Goal: Transaction & Acquisition: Purchase product/service

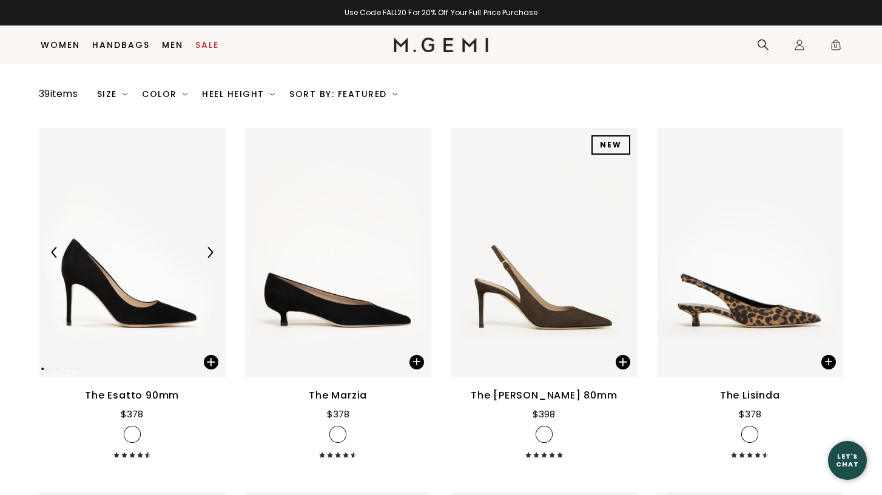
scroll to position [103, 0]
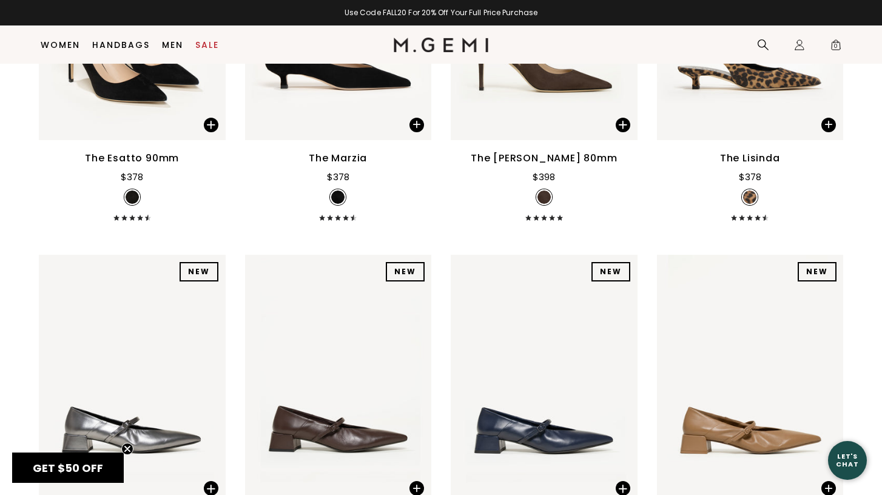
scroll to position [387, 0]
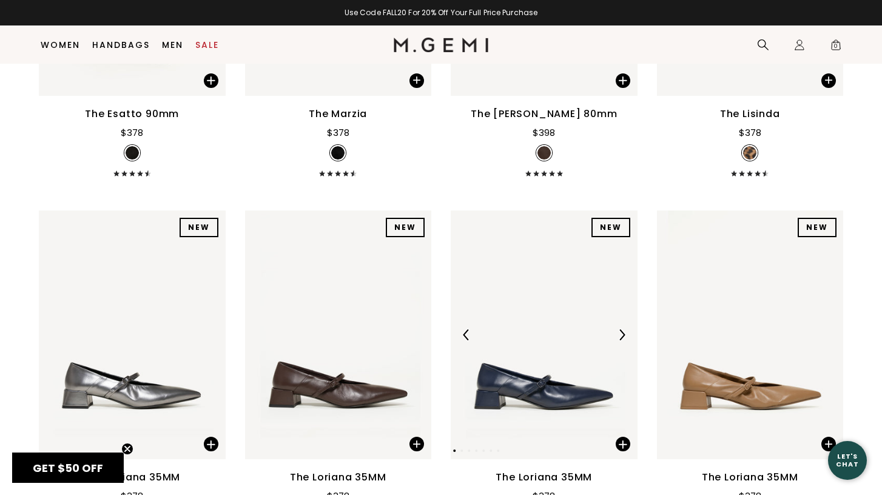
click at [621, 338] on img at bounding box center [621, 334] width 11 height 11
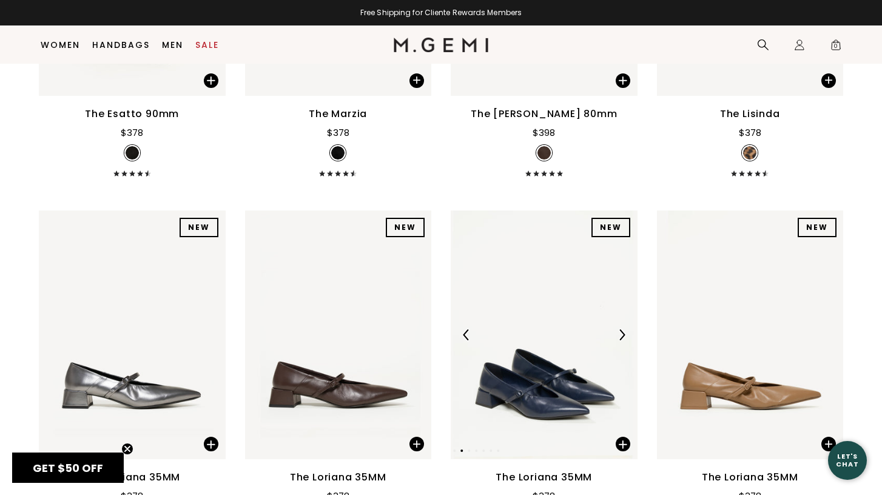
click at [621, 338] on img at bounding box center [621, 334] width 11 height 11
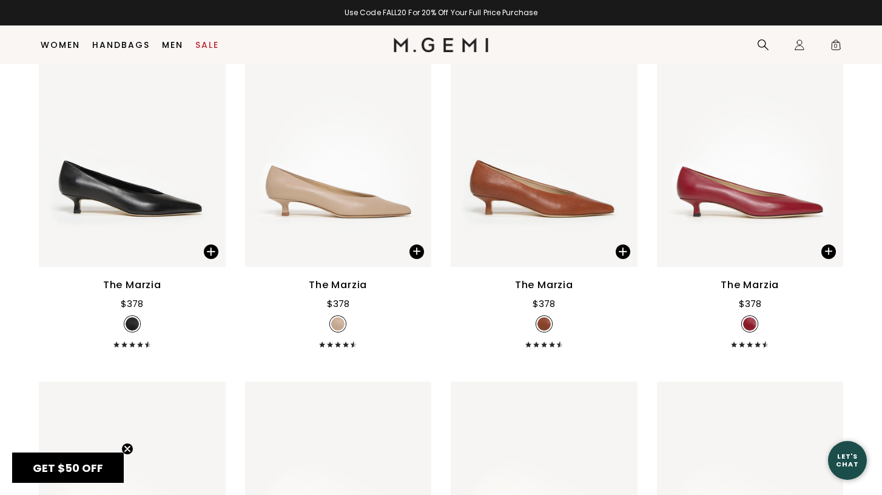
scroll to position [2635, 0]
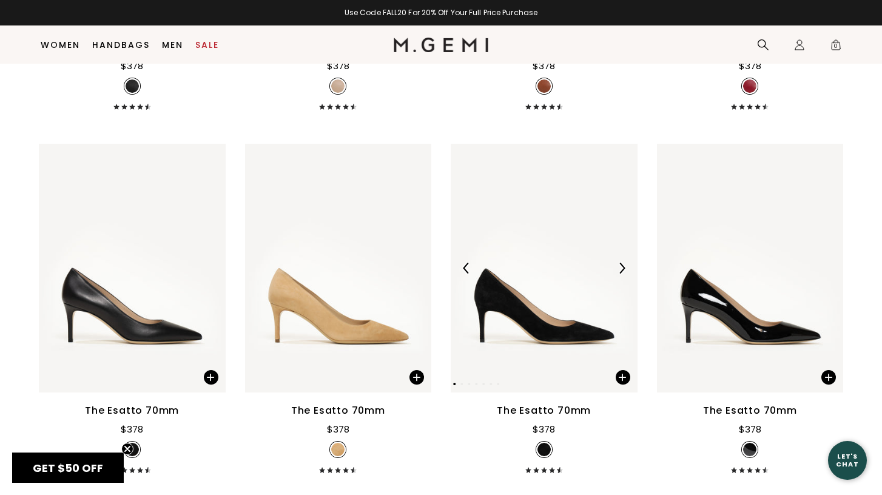
click at [619, 269] on img at bounding box center [621, 268] width 11 height 11
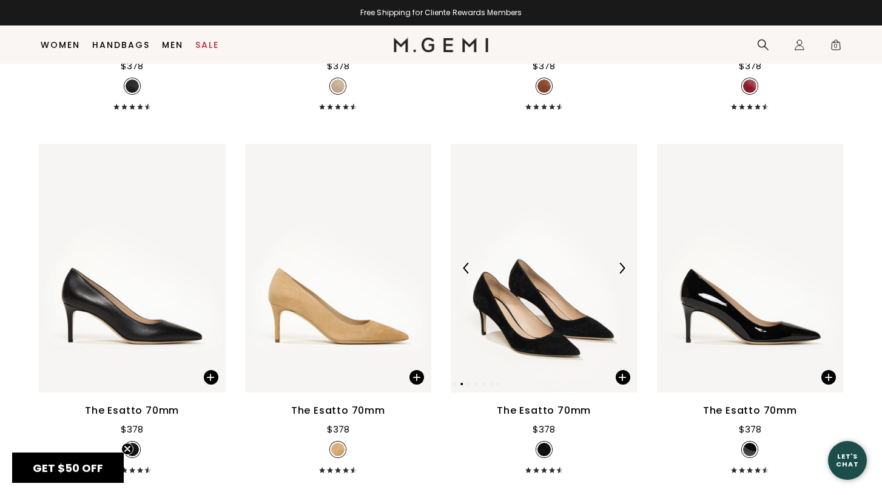
click at [619, 269] on img at bounding box center [621, 268] width 11 height 11
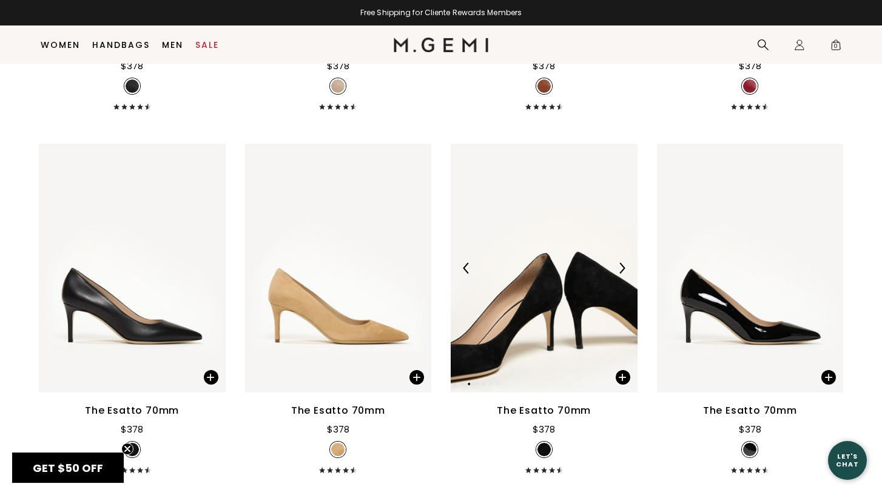
click at [619, 269] on img at bounding box center [621, 268] width 11 height 11
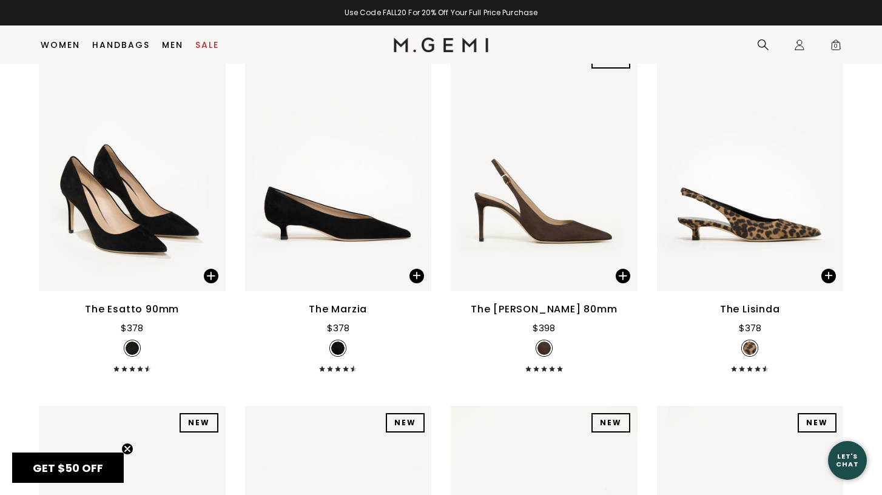
scroll to position [192, 0]
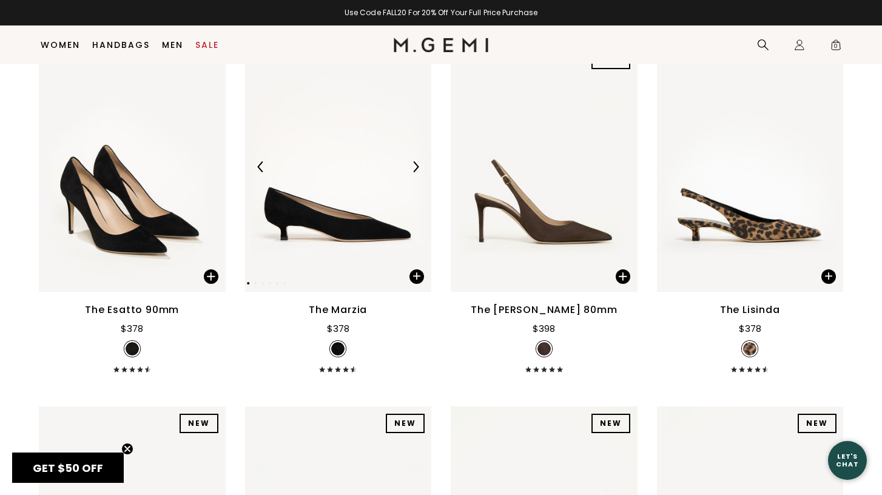
click at [413, 167] on img at bounding box center [415, 166] width 11 height 11
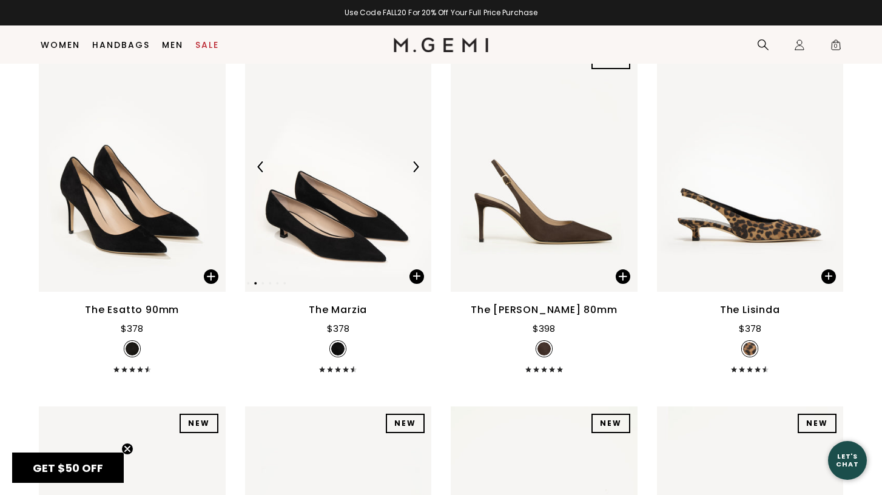
click at [413, 167] on img at bounding box center [415, 166] width 11 height 11
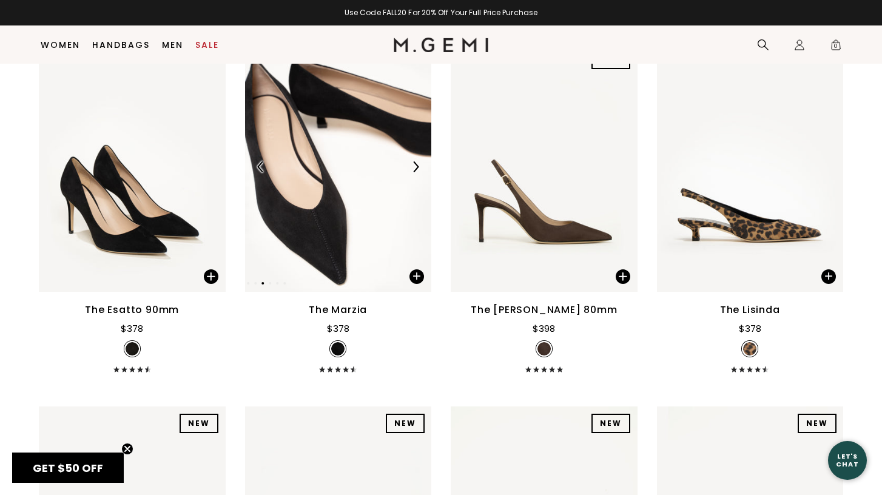
click at [413, 167] on img at bounding box center [415, 166] width 11 height 11
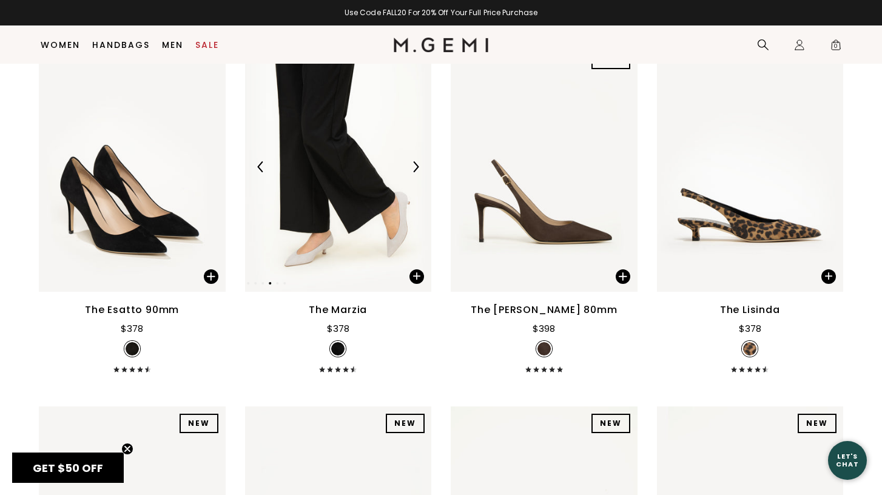
click at [413, 167] on img at bounding box center [415, 166] width 11 height 11
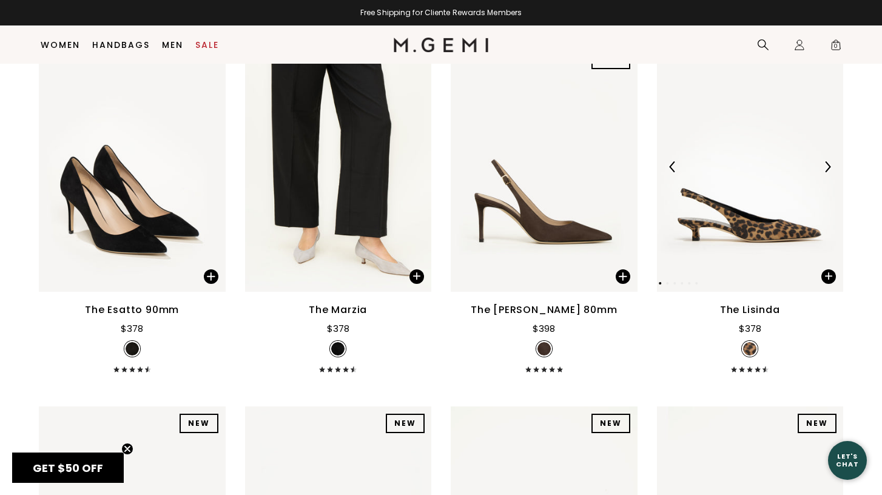
click at [820, 162] on div at bounding box center [826, 166] width 19 height 19
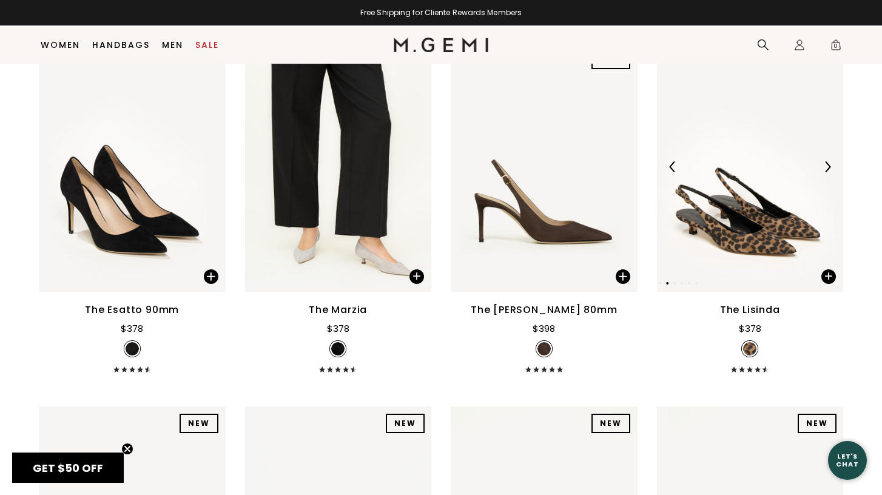
click at [820, 162] on div at bounding box center [826, 166] width 19 height 19
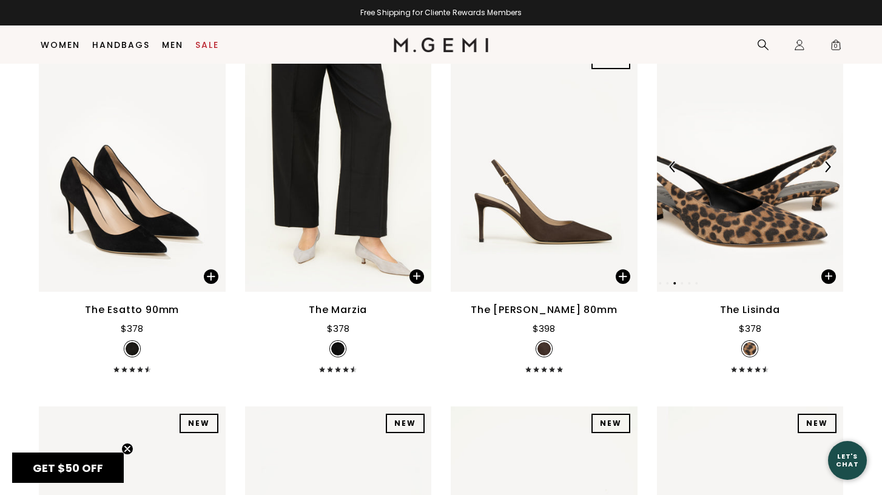
click at [820, 162] on div at bounding box center [826, 166] width 19 height 19
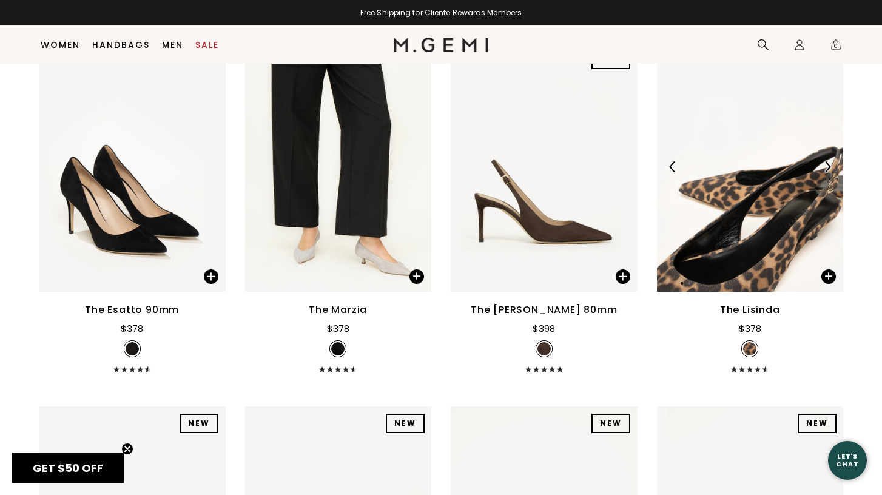
click at [820, 162] on div at bounding box center [826, 166] width 19 height 19
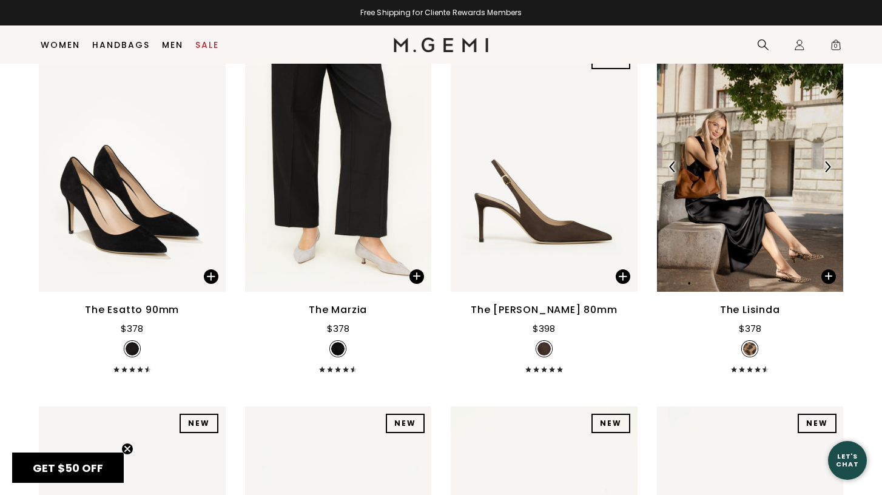
click at [821, 163] on img at bounding box center [826, 166] width 11 height 11
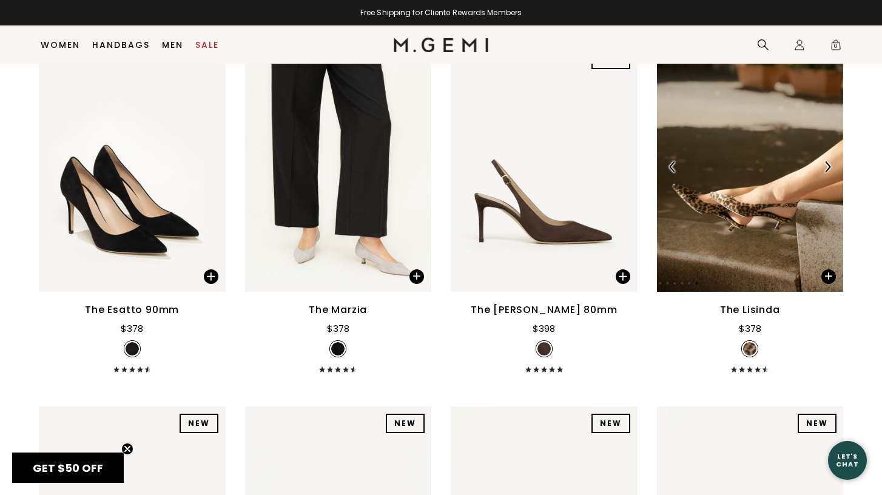
click at [821, 164] on img at bounding box center [826, 166] width 11 height 11
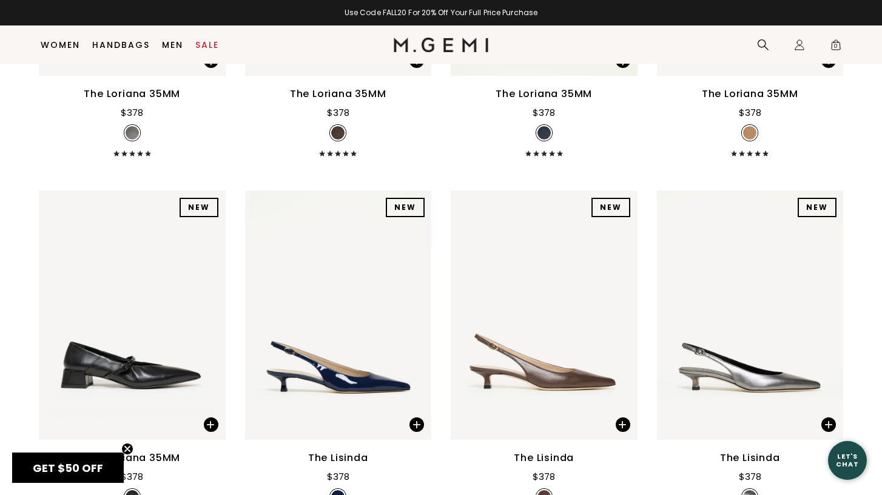
scroll to position [870, 0]
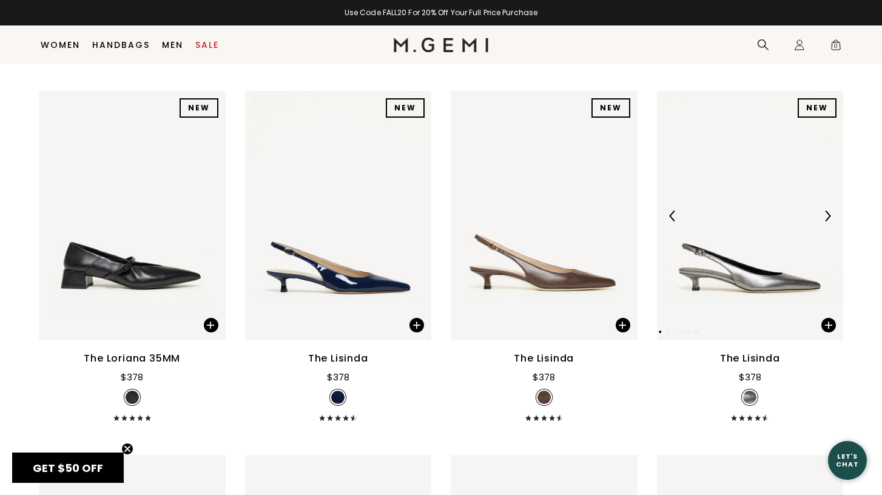
click at [821, 215] on img at bounding box center [826, 215] width 11 height 11
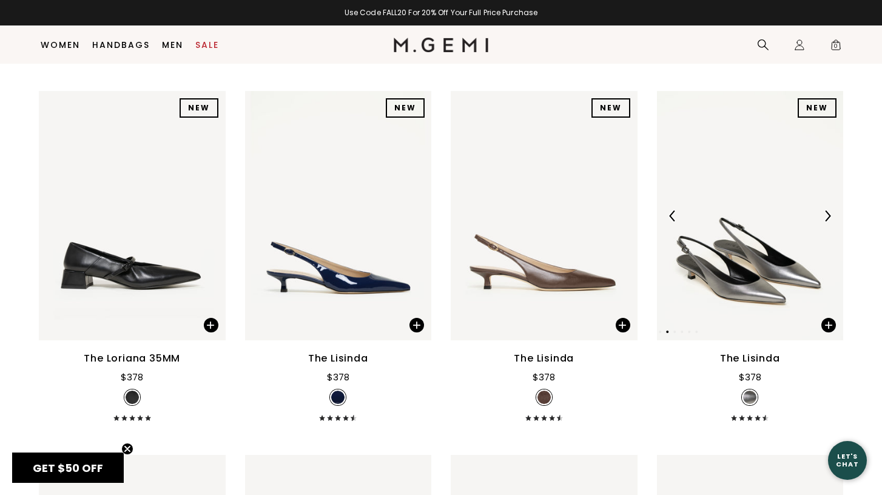
click at [821, 215] on img at bounding box center [826, 215] width 11 height 11
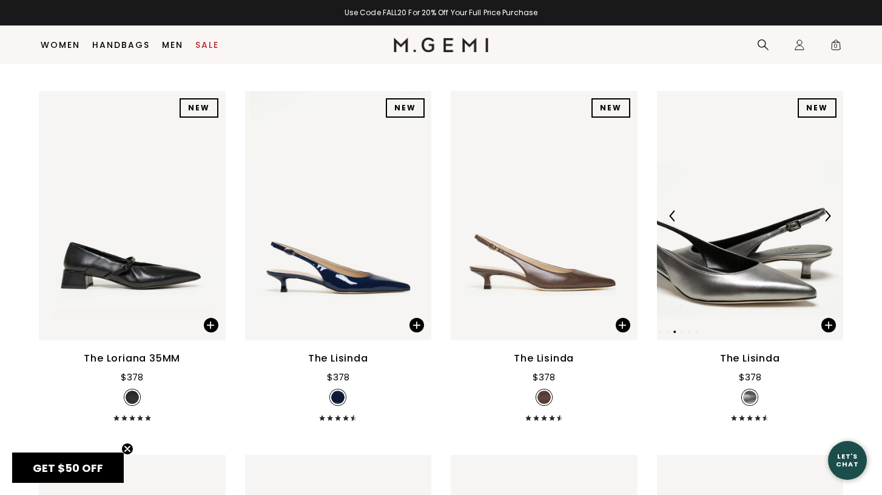
click at [821, 215] on img at bounding box center [826, 215] width 11 height 11
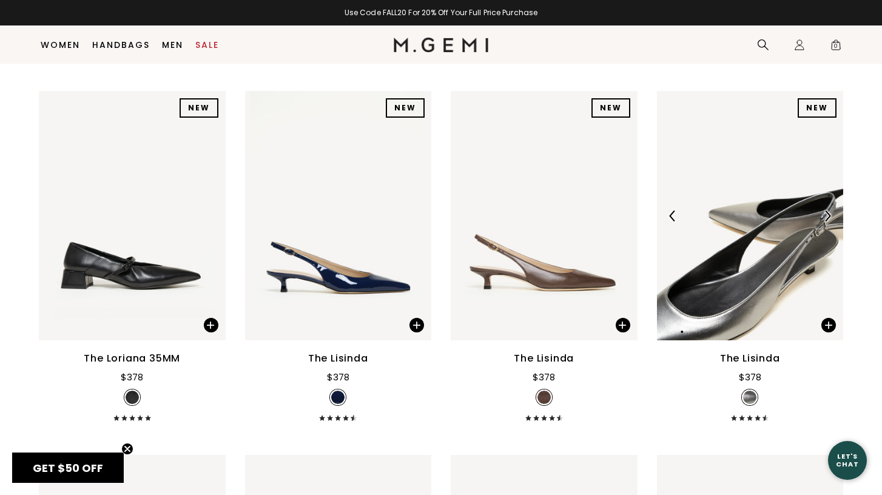
click at [821, 215] on img at bounding box center [826, 215] width 11 height 11
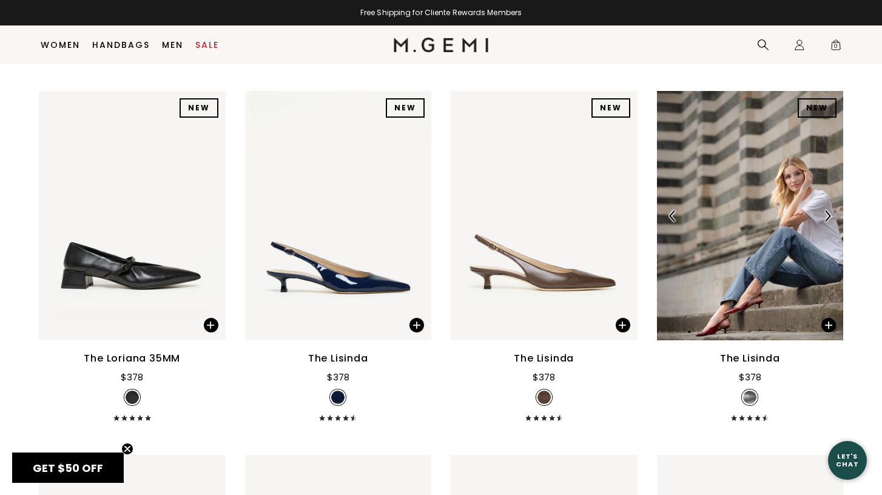
click at [821, 215] on img at bounding box center [826, 215] width 11 height 11
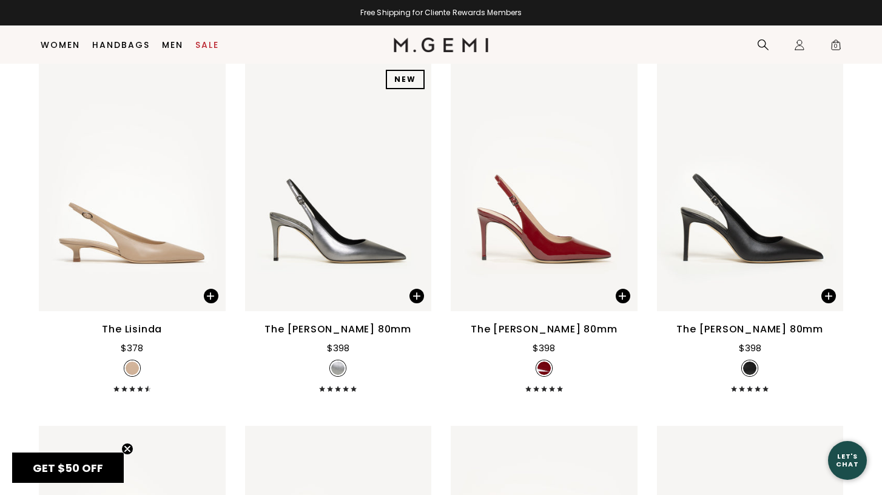
scroll to position [1647, 0]
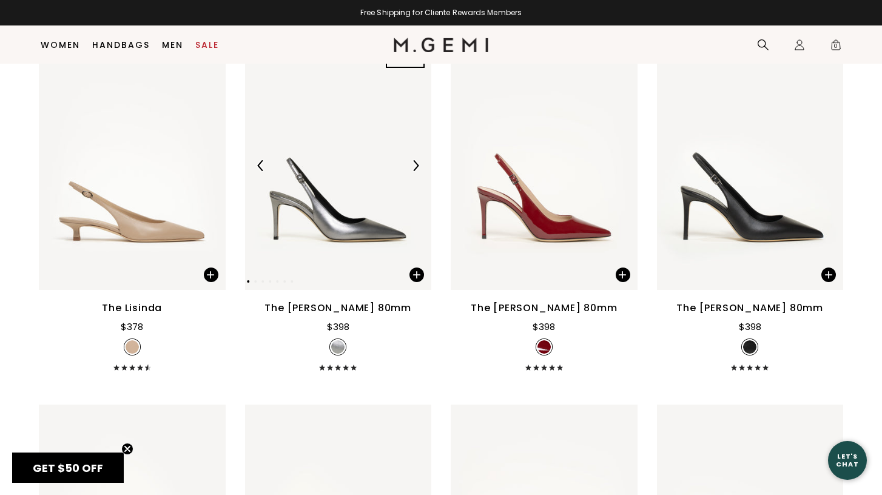
click at [415, 166] on img at bounding box center [415, 165] width 11 height 11
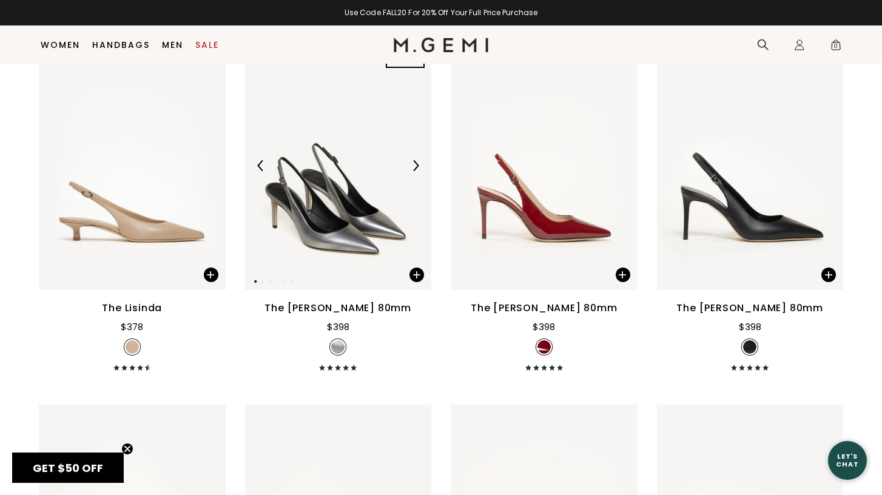
click at [415, 166] on img at bounding box center [415, 165] width 11 height 11
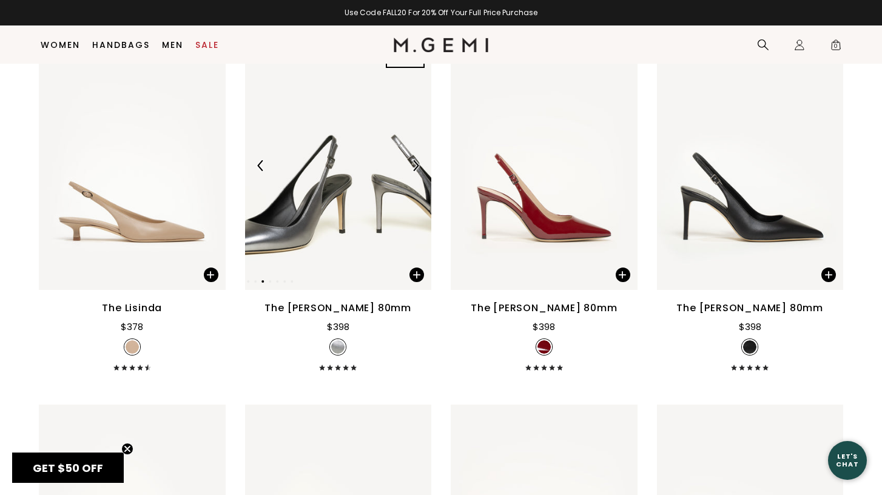
click at [415, 166] on img at bounding box center [415, 165] width 11 height 11
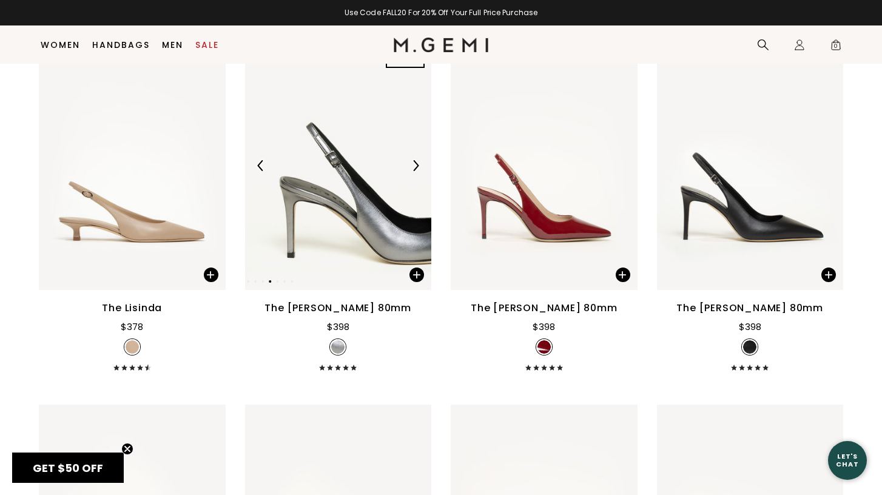
click at [415, 166] on img at bounding box center [415, 165] width 11 height 11
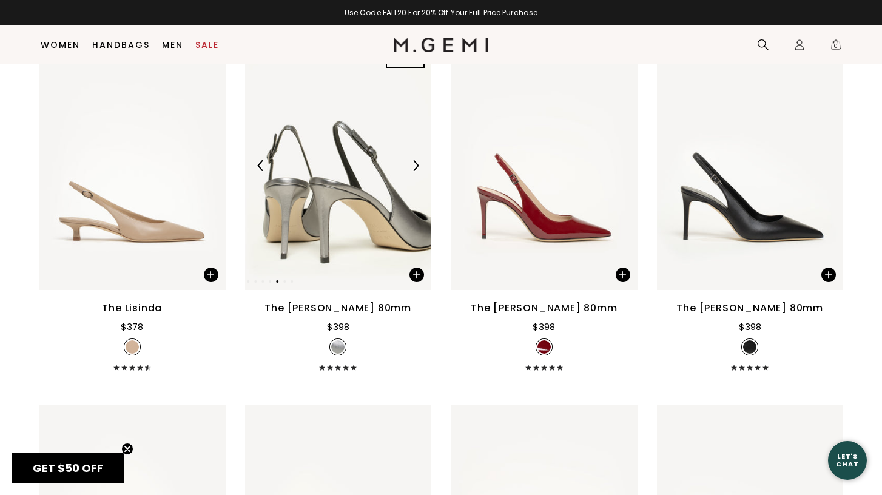
click at [415, 166] on img at bounding box center [415, 165] width 11 height 11
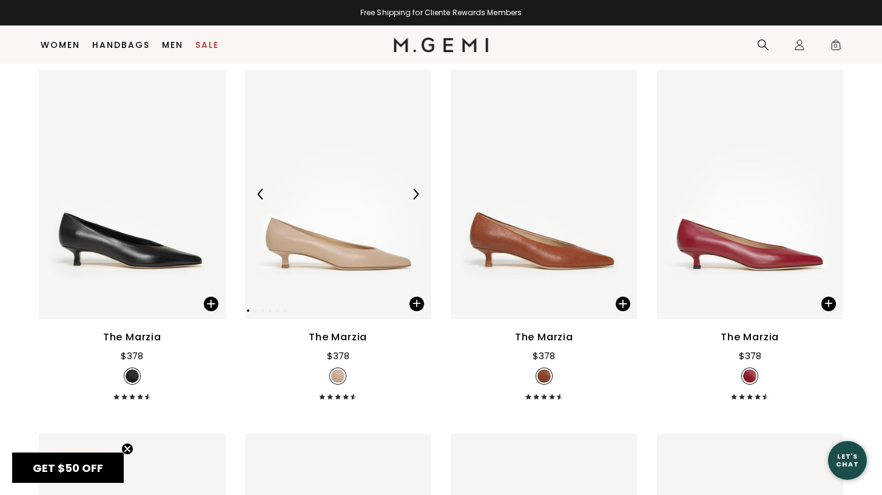
scroll to position [2342, 0]
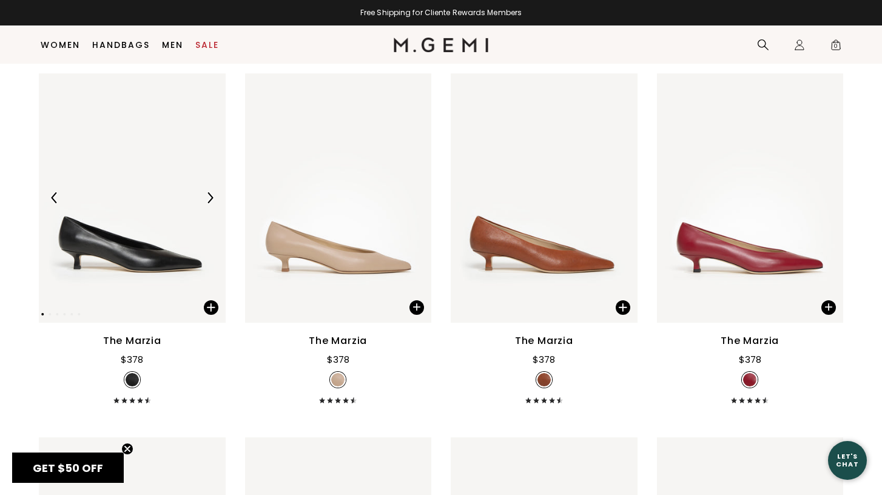
click at [212, 197] on img at bounding box center [209, 197] width 11 height 11
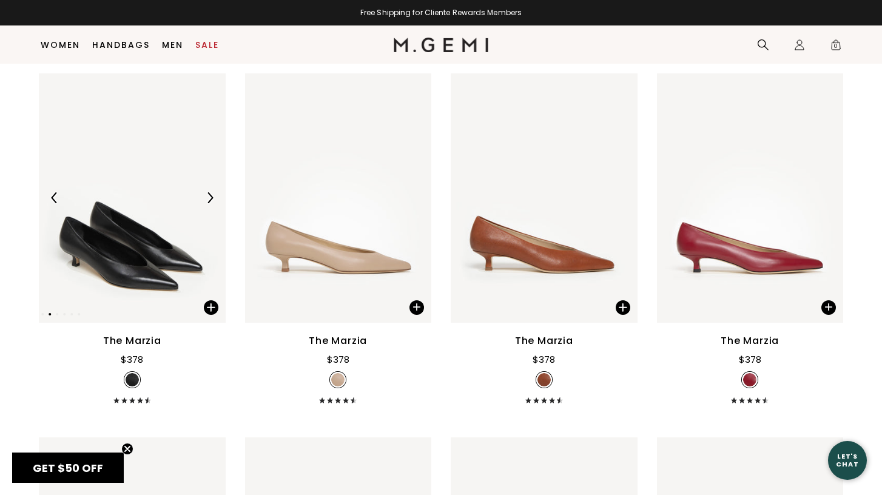
click at [212, 197] on img at bounding box center [209, 197] width 11 height 11
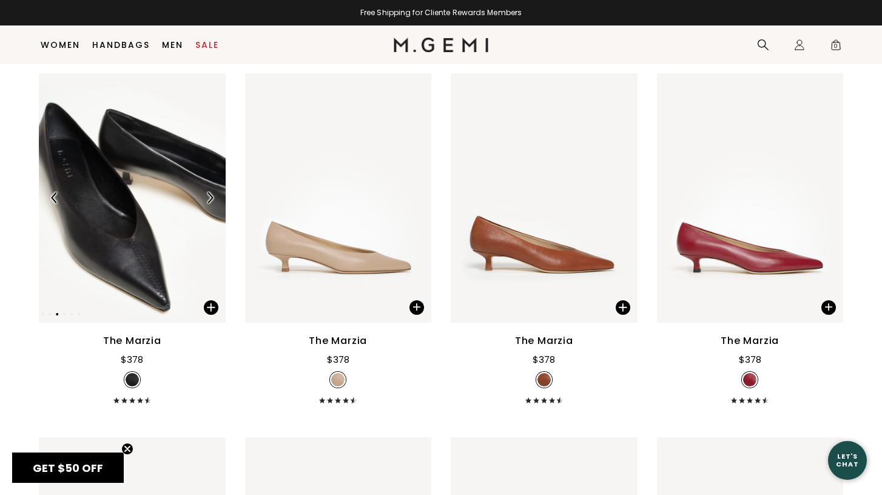
click at [212, 197] on img at bounding box center [209, 197] width 11 height 11
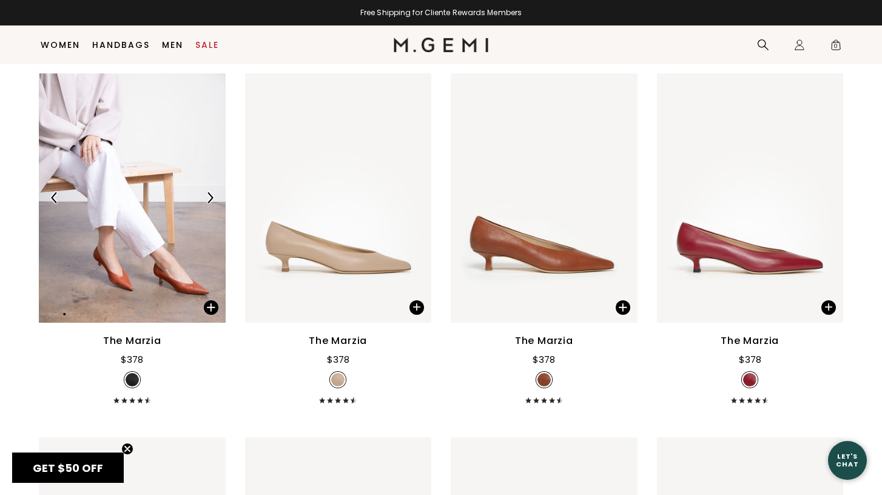
click at [212, 197] on img at bounding box center [209, 197] width 11 height 11
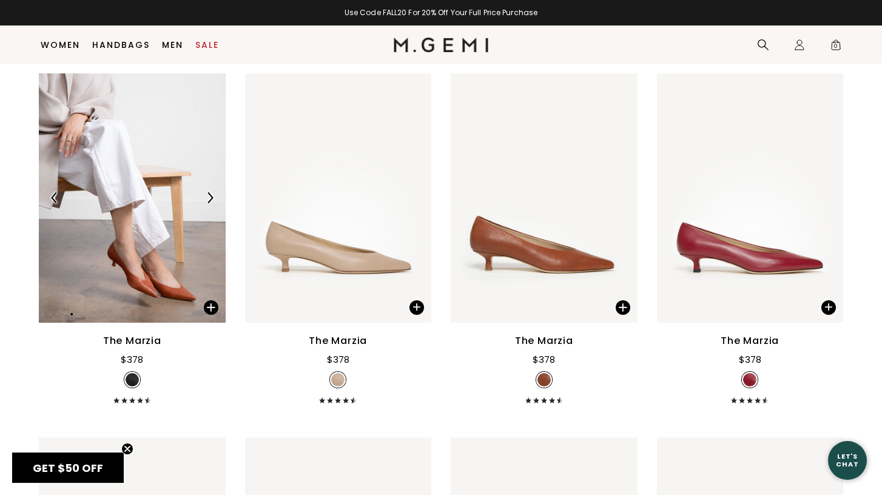
click at [212, 197] on img at bounding box center [209, 197] width 11 height 11
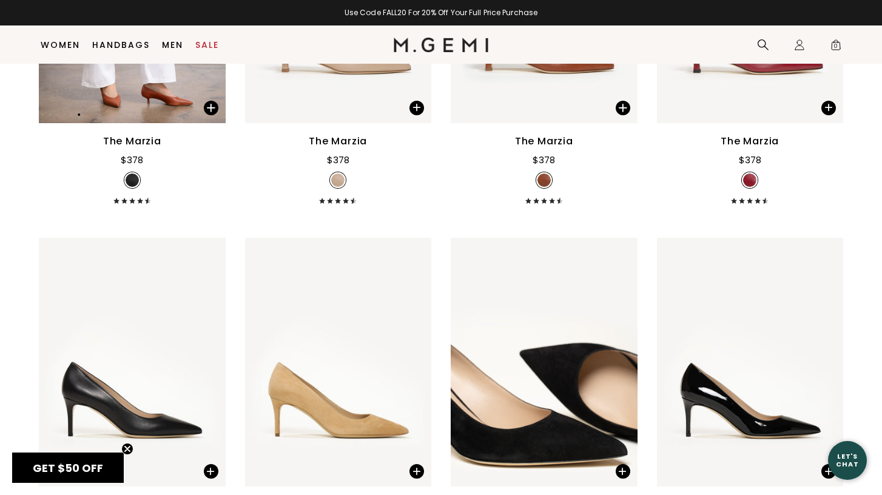
scroll to position [2697, 0]
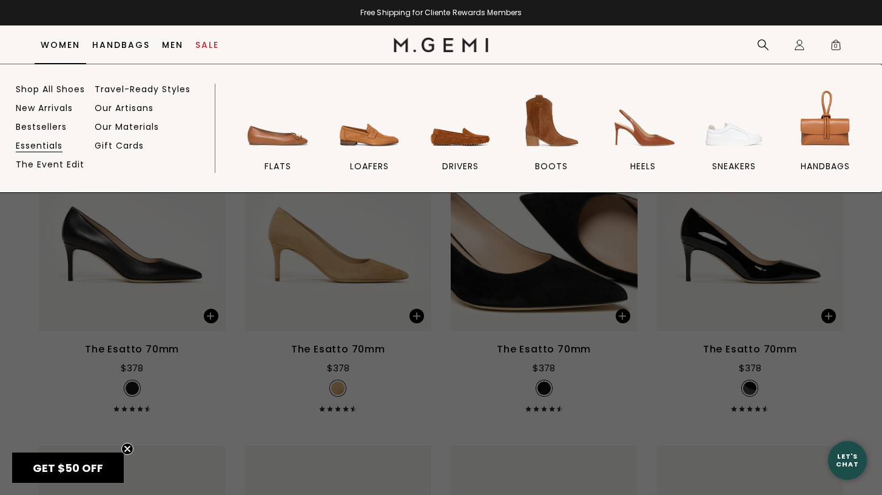
click at [55, 146] on link "Essentials" at bounding box center [39, 145] width 47 height 11
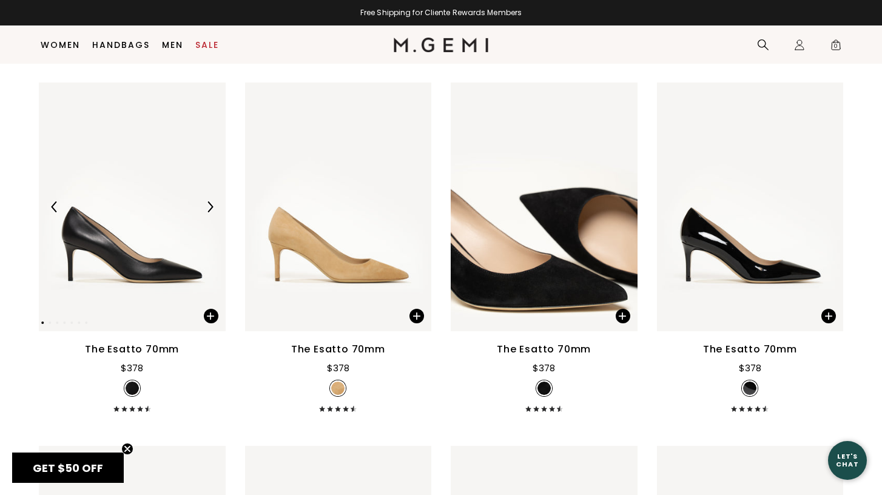
click at [121, 260] on img at bounding box center [132, 206] width 187 height 249
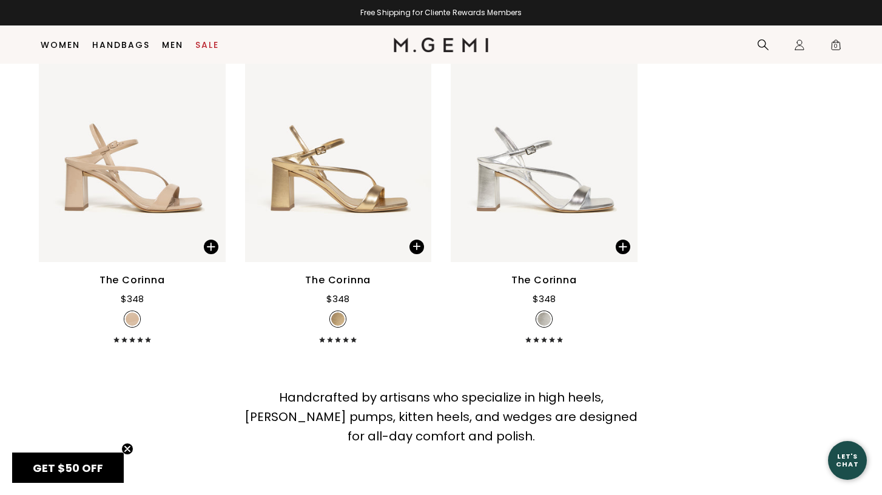
scroll to position [3492, 0]
click at [617, 141] on img at bounding box center [621, 138] width 11 height 11
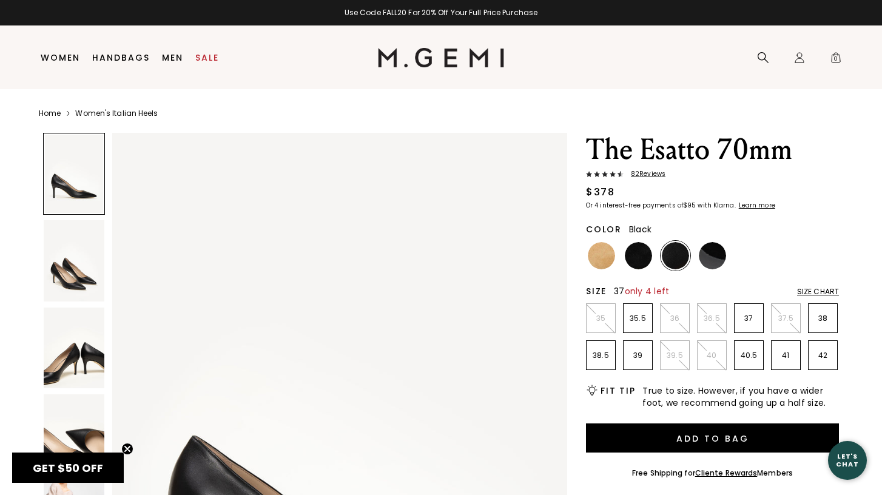
drag, startPoint x: 711, startPoint y: 325, endPoint x: 744, endPoint y: 320, distance: 33.2
click at [744, 321] on ul "35 35.5 36 36.5 37 37.5 38 38.5 39 39.5 40 40.5 41 42" at bounding box center [712, 336] width 253 height 67
click at [630, 255] on img at bounding box center [637, 255] width 27 height 27
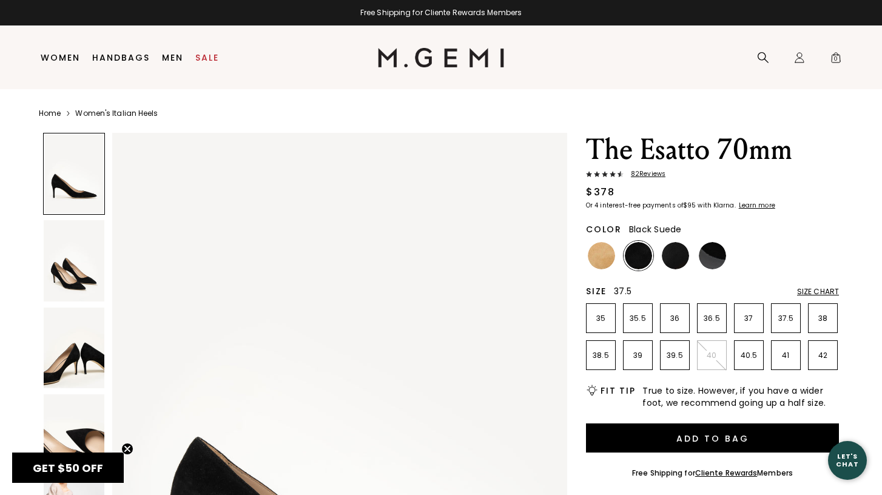
click at [786, 323] on li "37.5" at bounding box center [786, 318] width 30 height 30
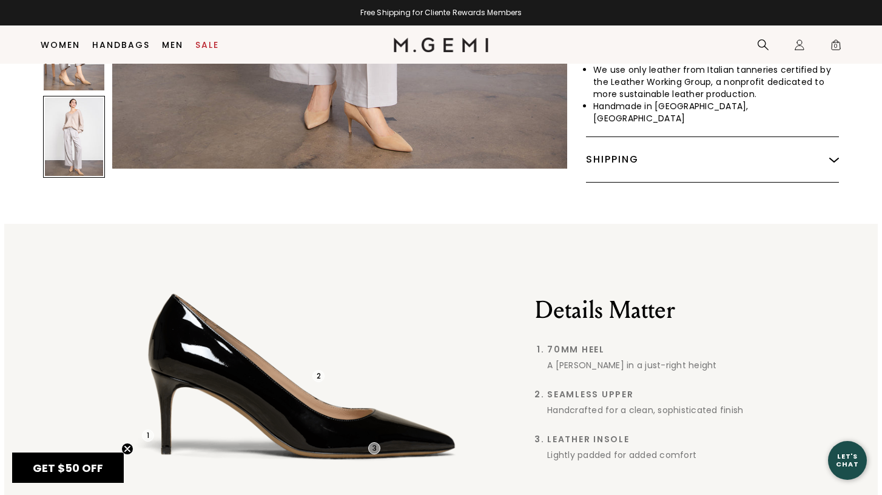
scroll to position [539, 0]
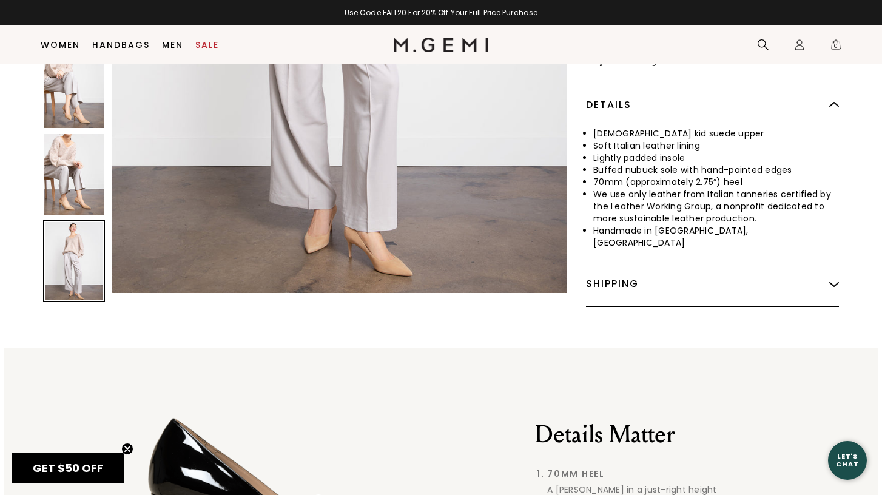
click at [696, 205] on li "We use only leather from Italian tanneries certified by the Leather Working Gro…" at bounding box center [716, 206] width 246 height 36
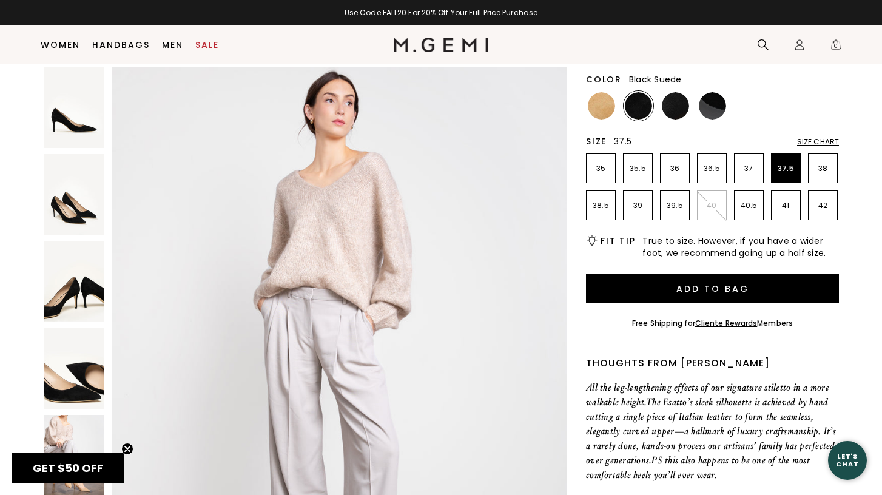
scroll to position [89, 0]
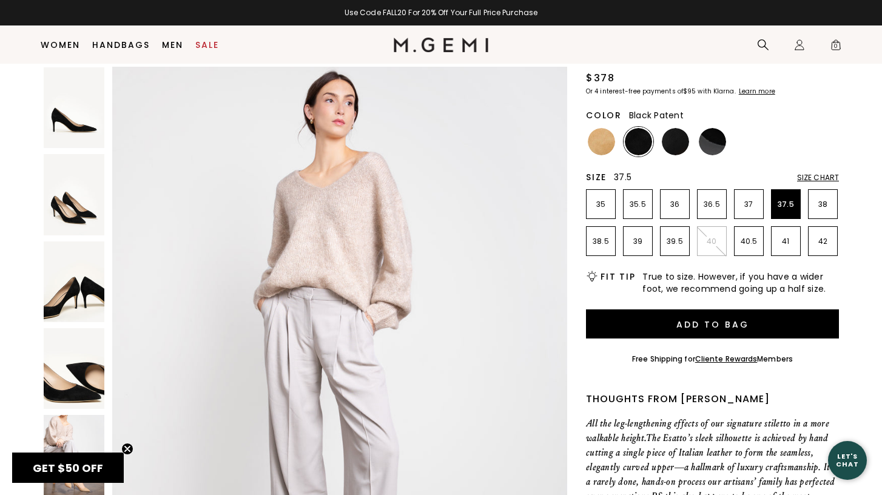
click at [717, 136] on img at bounding box center [711, 141] width 27 height 27
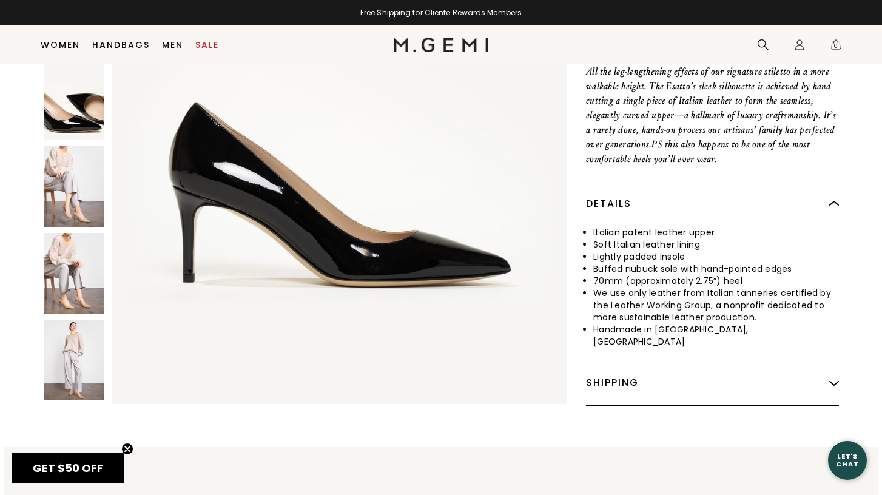
scroll to position [435, 0]
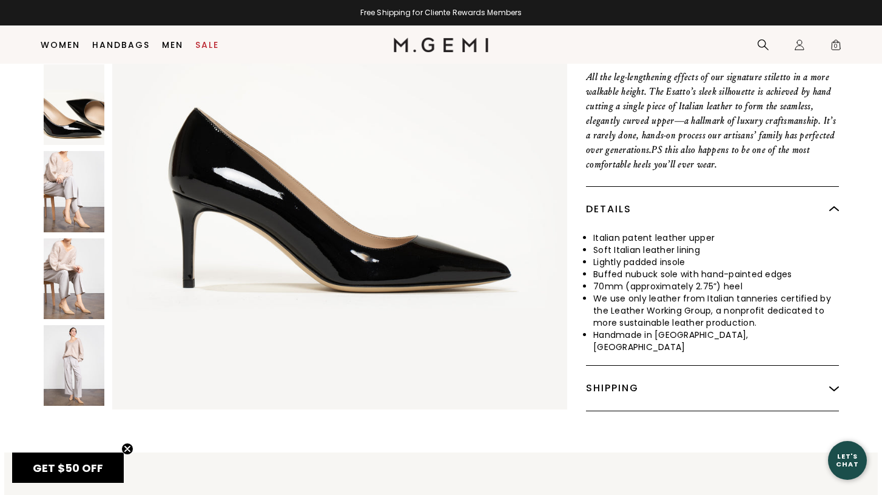
click at [62, 325] on img at bounding box center [74, 365] width 61 height 81
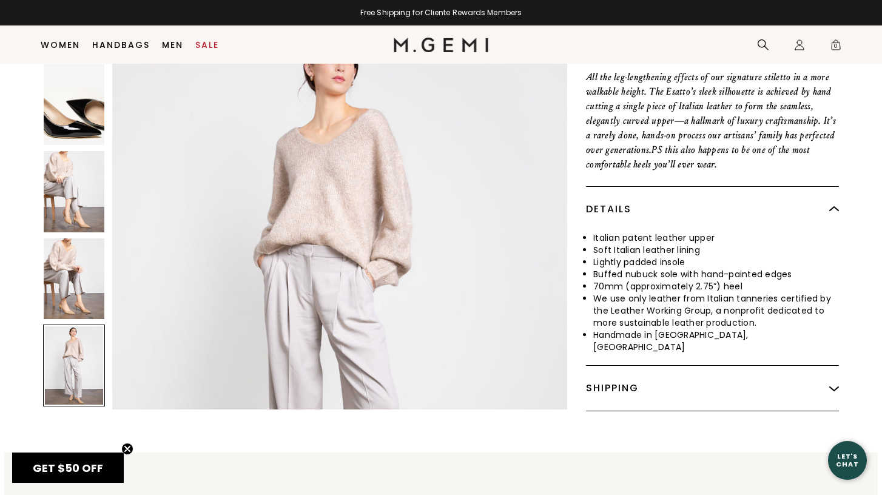
click at [66, 281] on img at bounding box center [74, 278] width 61 height 81
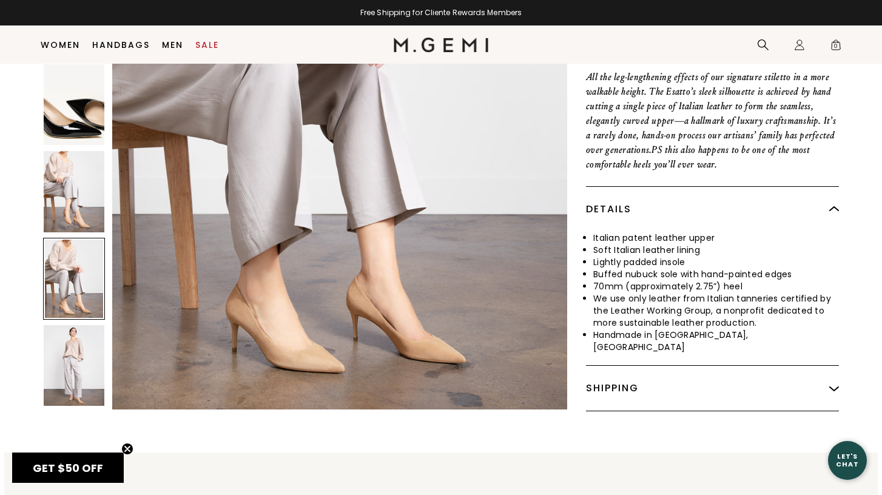
scroll to position [0, 0]
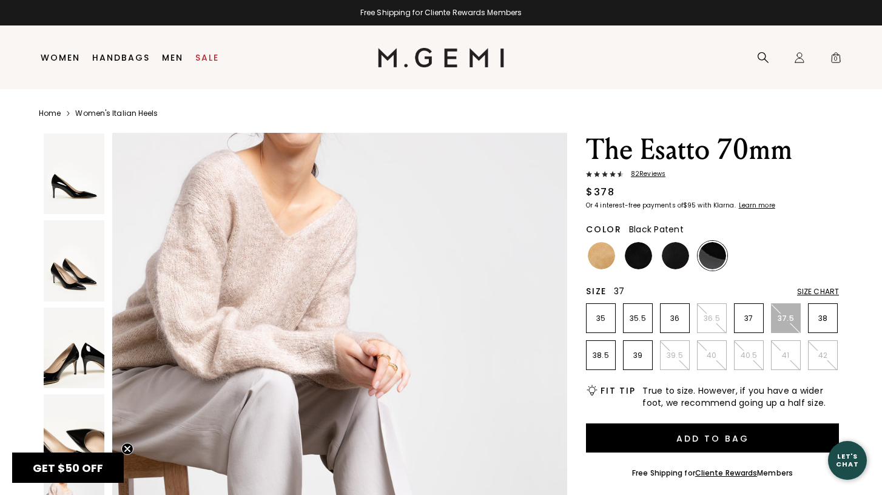
click at [744, 313] on p "37" at bounding box center [748, 318] width 28 height 10
